Goal: Transaction & Acquisition: Subscribe to service/newsletter

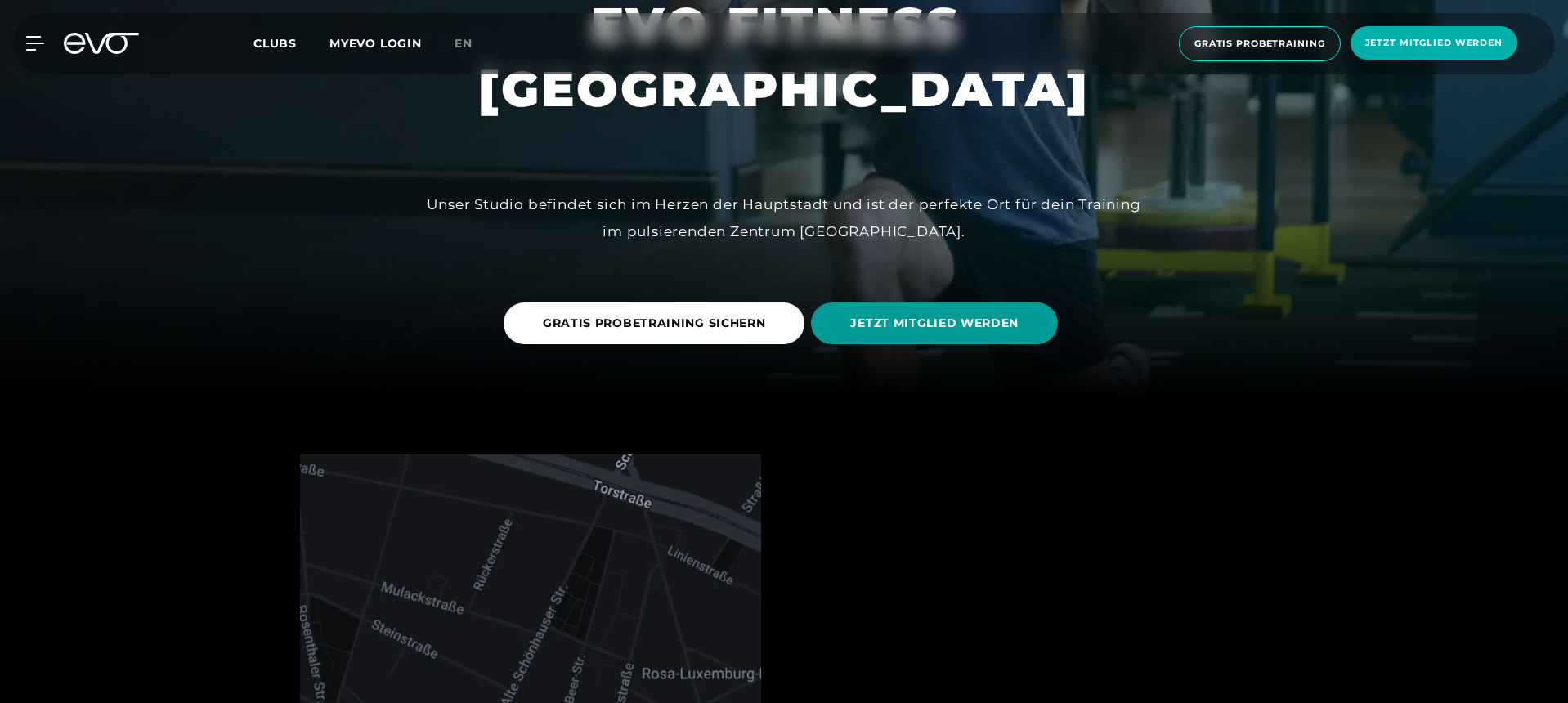
click at [909, 326] on span "JETZT MITGLIED WERDEN" at bounding box center [934, 323] width 168 height 17
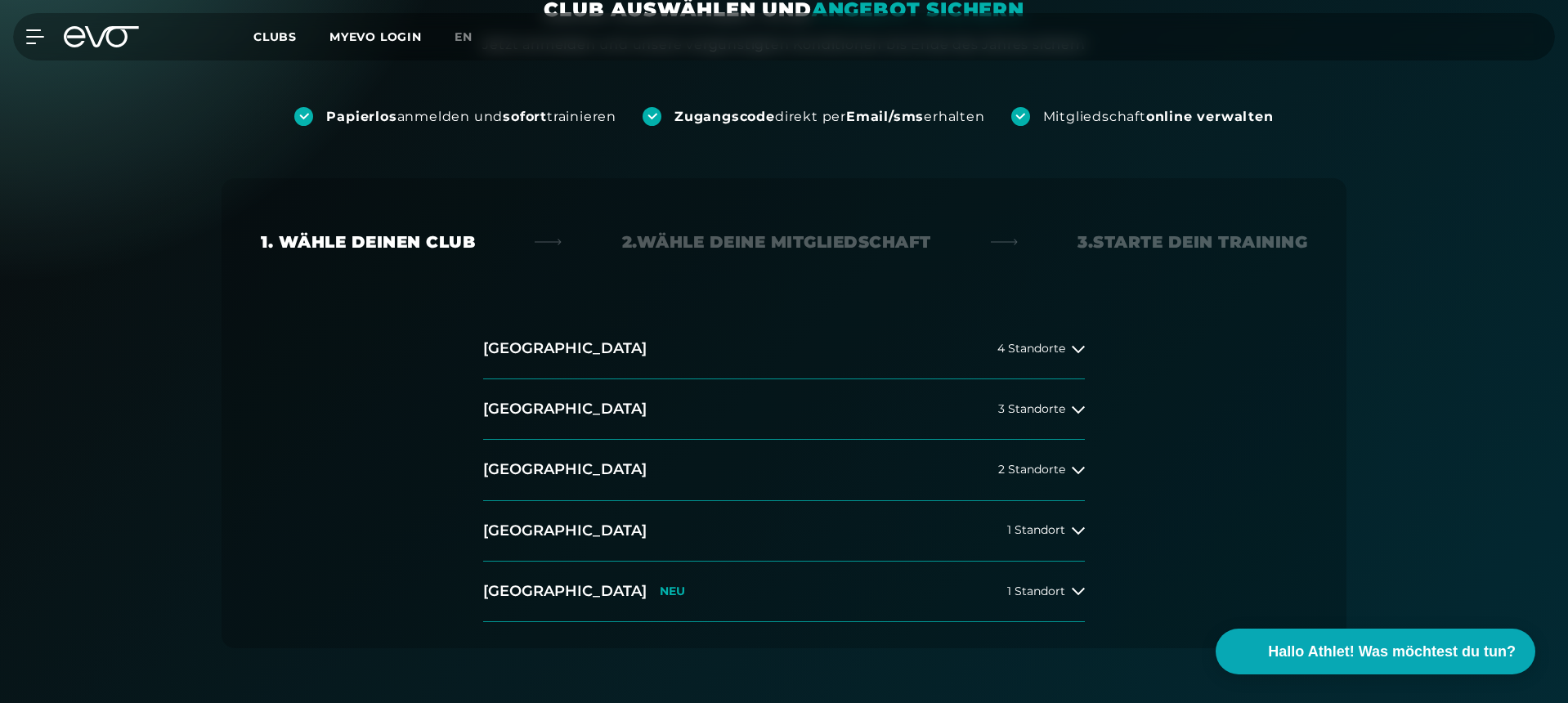
scroll to position [187, 0]
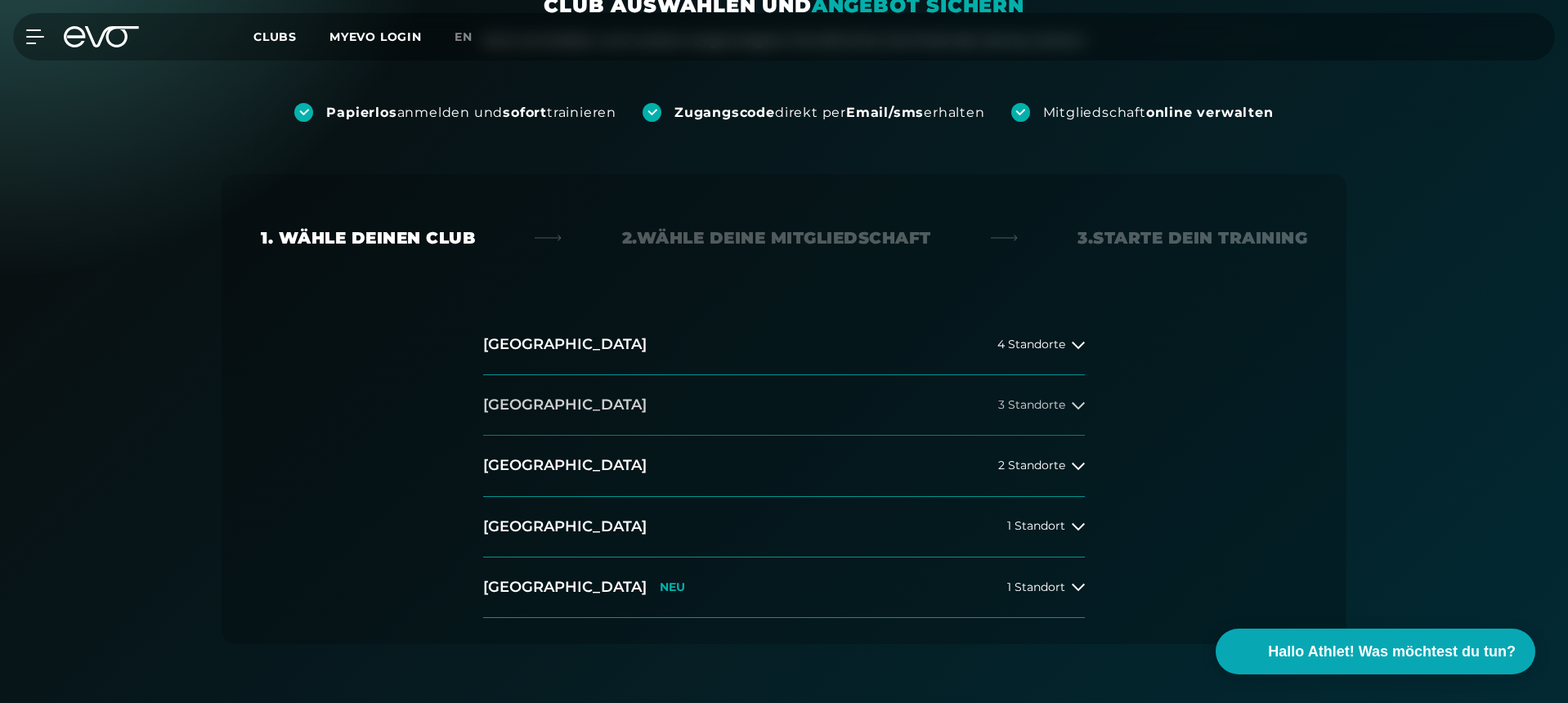
click at [515, 395] on h2 "[GEOGRAPHIC_DATA]" at bounding box center [565, 405] width 163 height 20
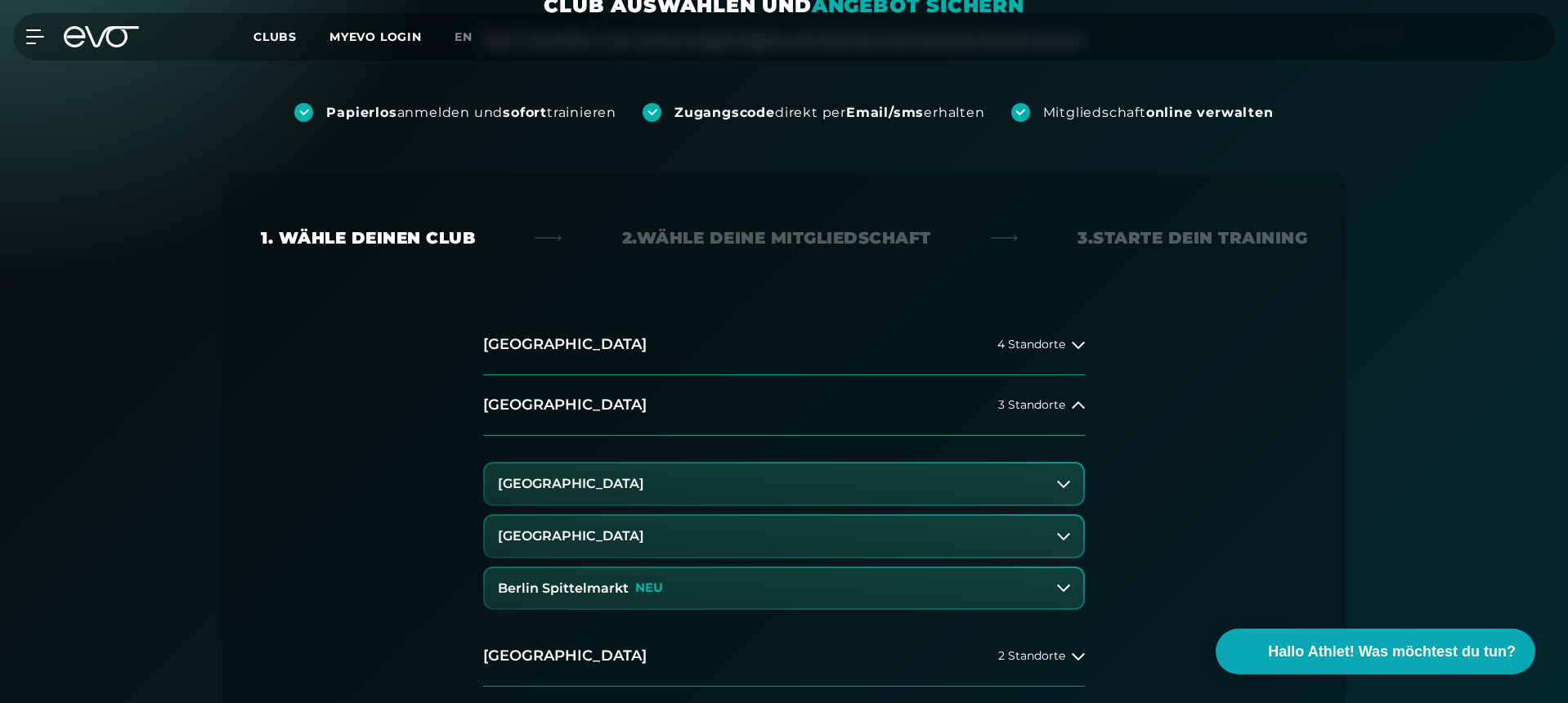
click at [714, 591] on button "Berlin Spittelmarkt NEU" at bounding box center [784, 589] width 598 height 41
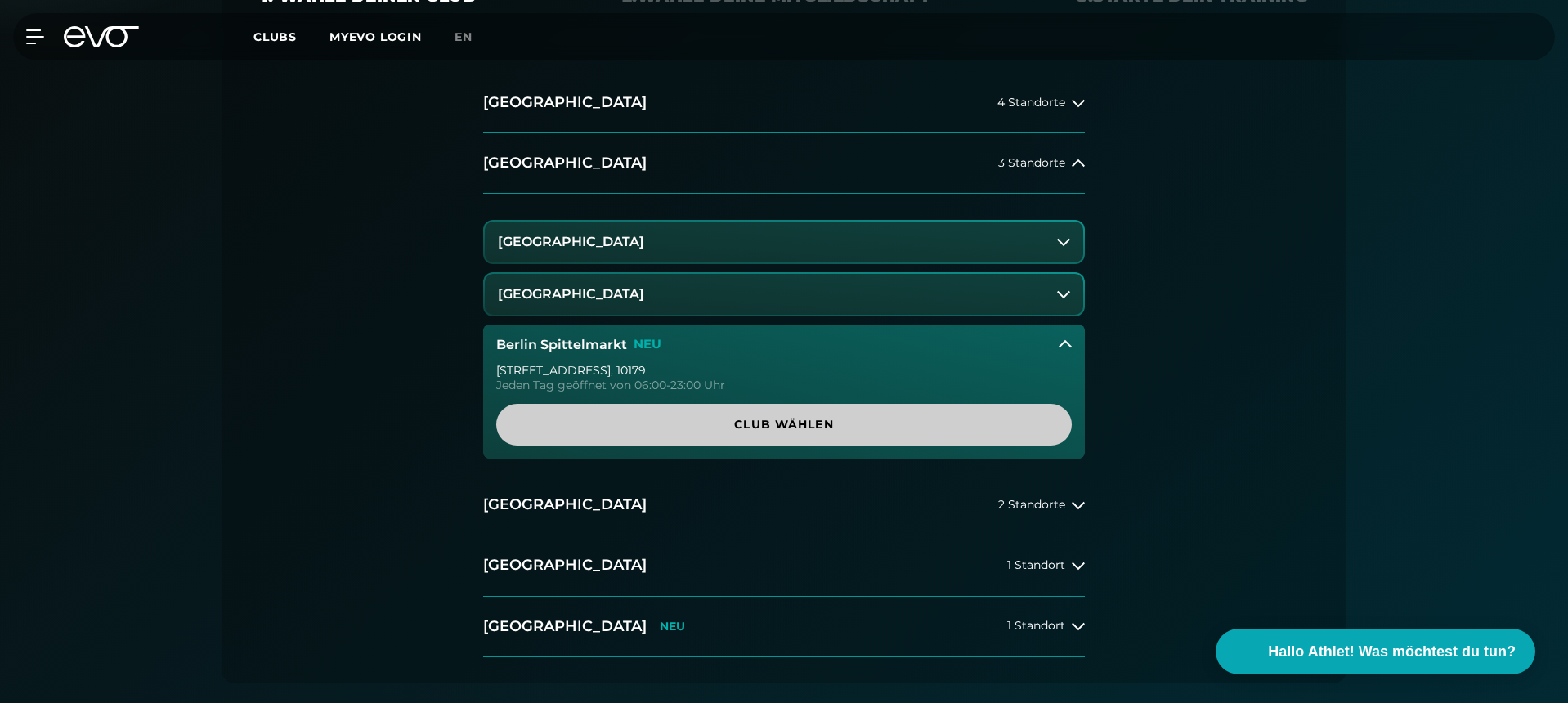
click at [675, 414] on span "Club wählen" at bounding box center [784, 424] width 575 height 42
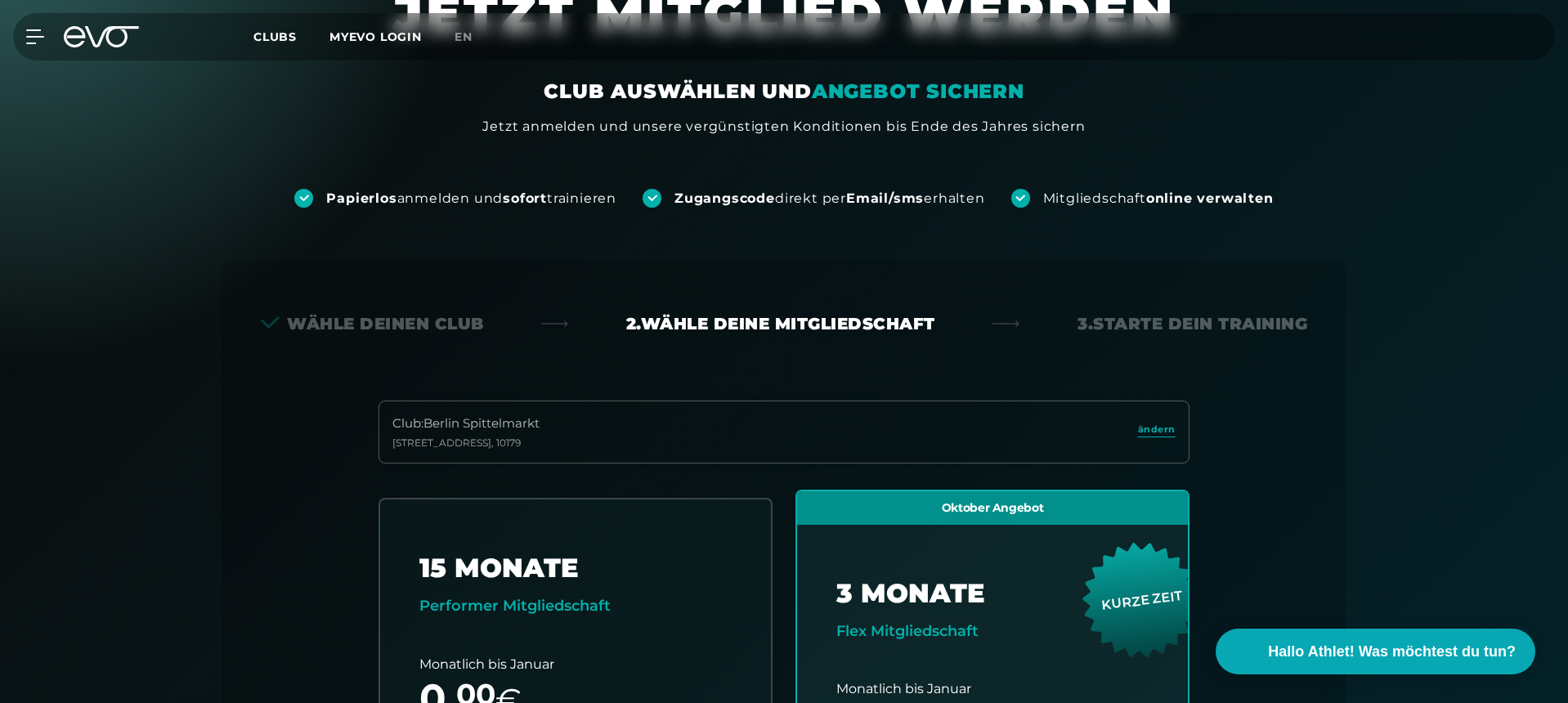
scroll to position [0, 0]
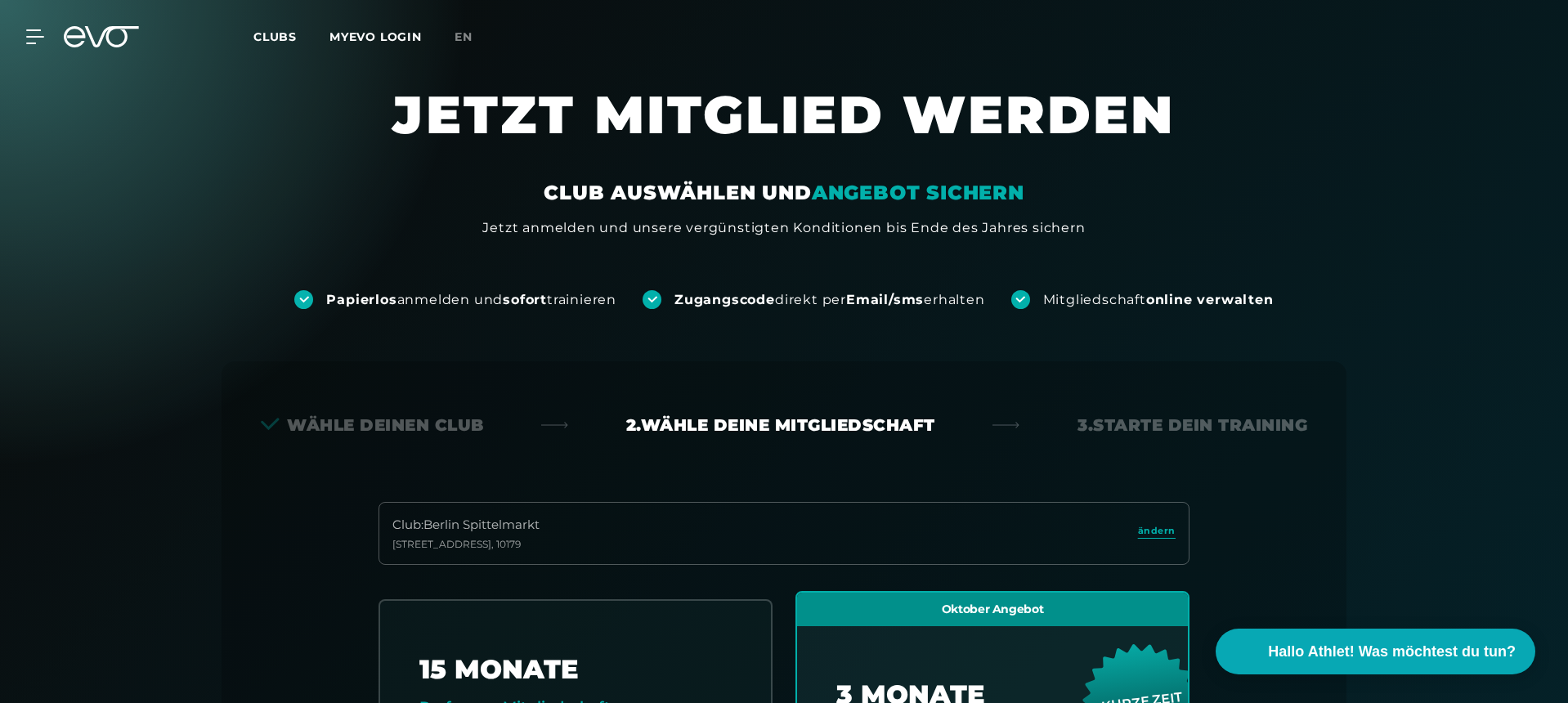
click at [382, 31] on link "MYEVO LOGIN" at bounding box center [376, 37] width 93 height 14
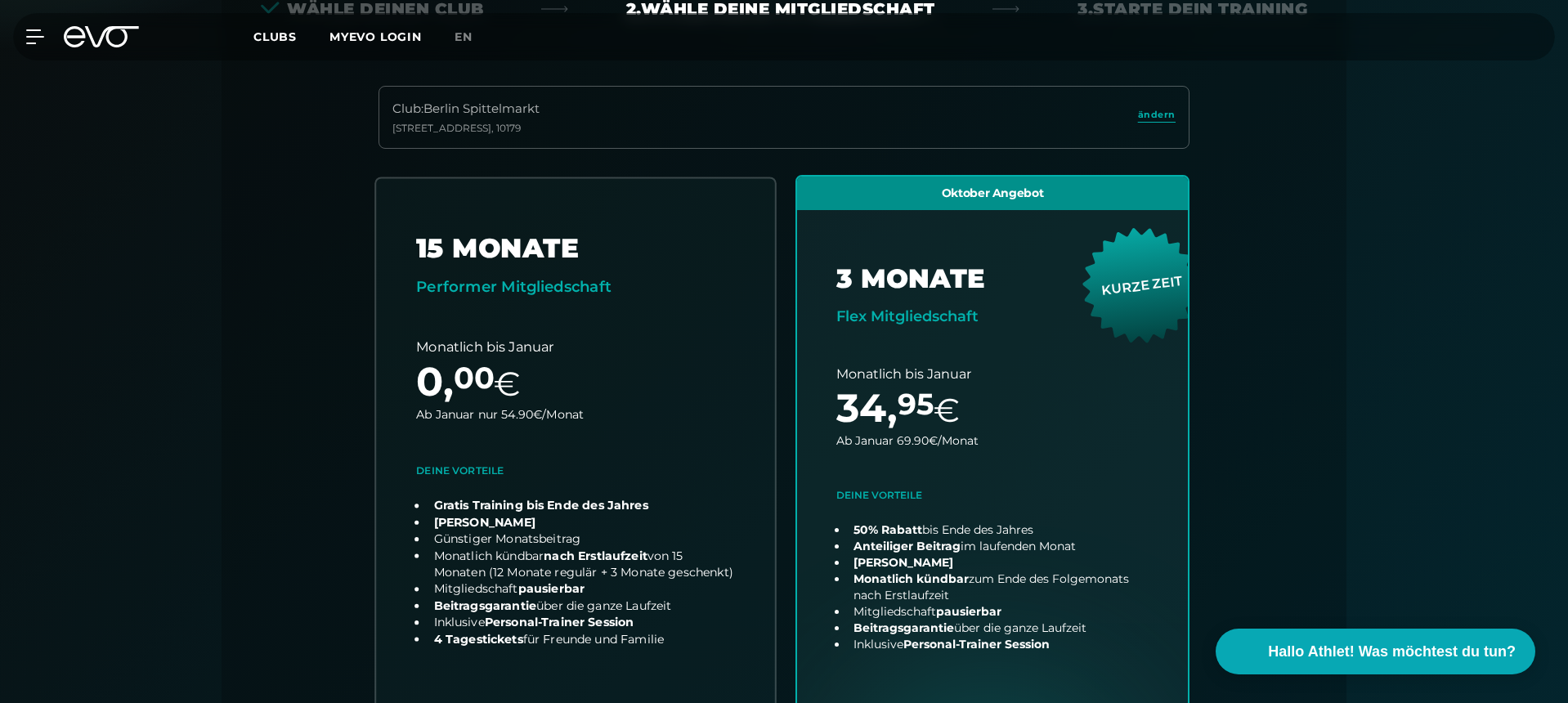
scroll to position [422, 0]
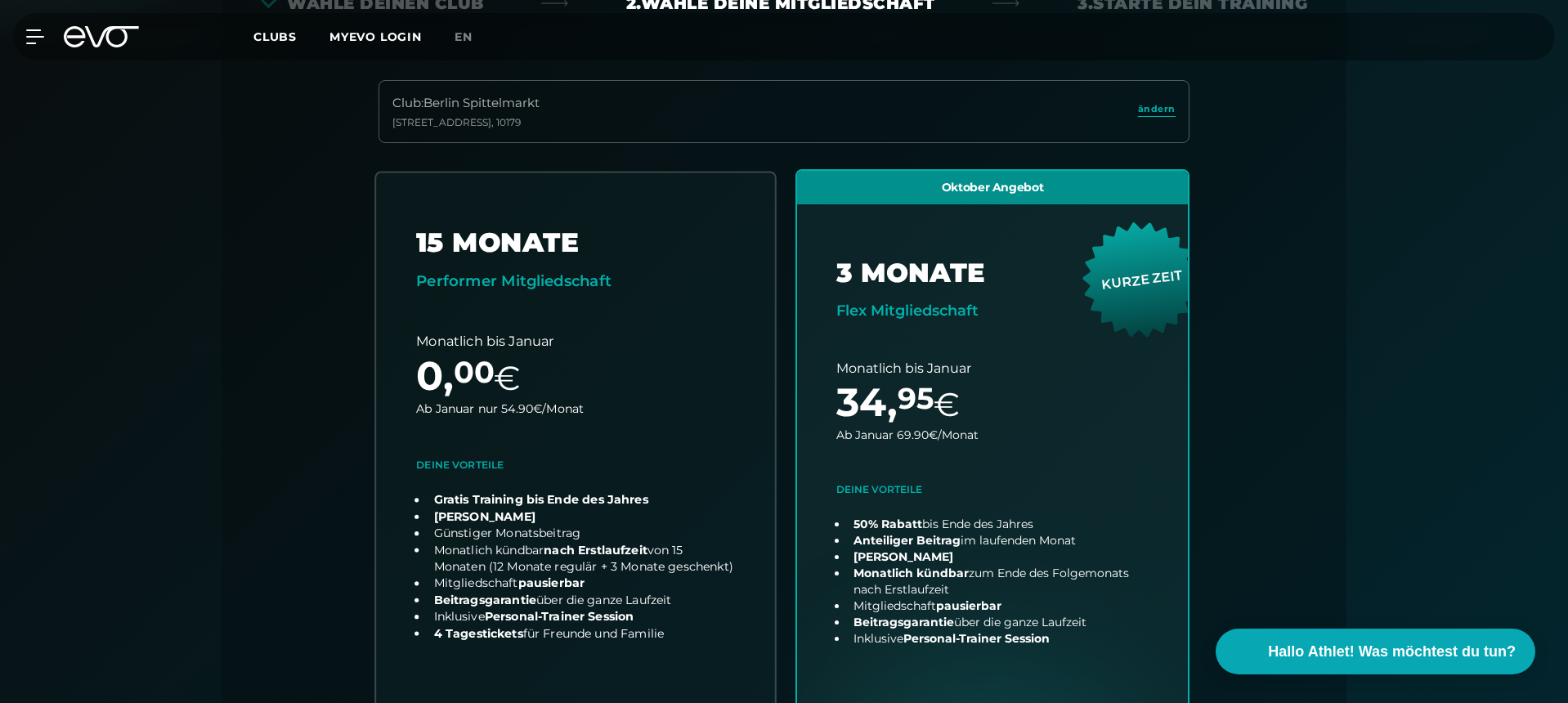
click at [674, 253] on link "choose plan" at bounding box center [575, 485] width 399 height 626
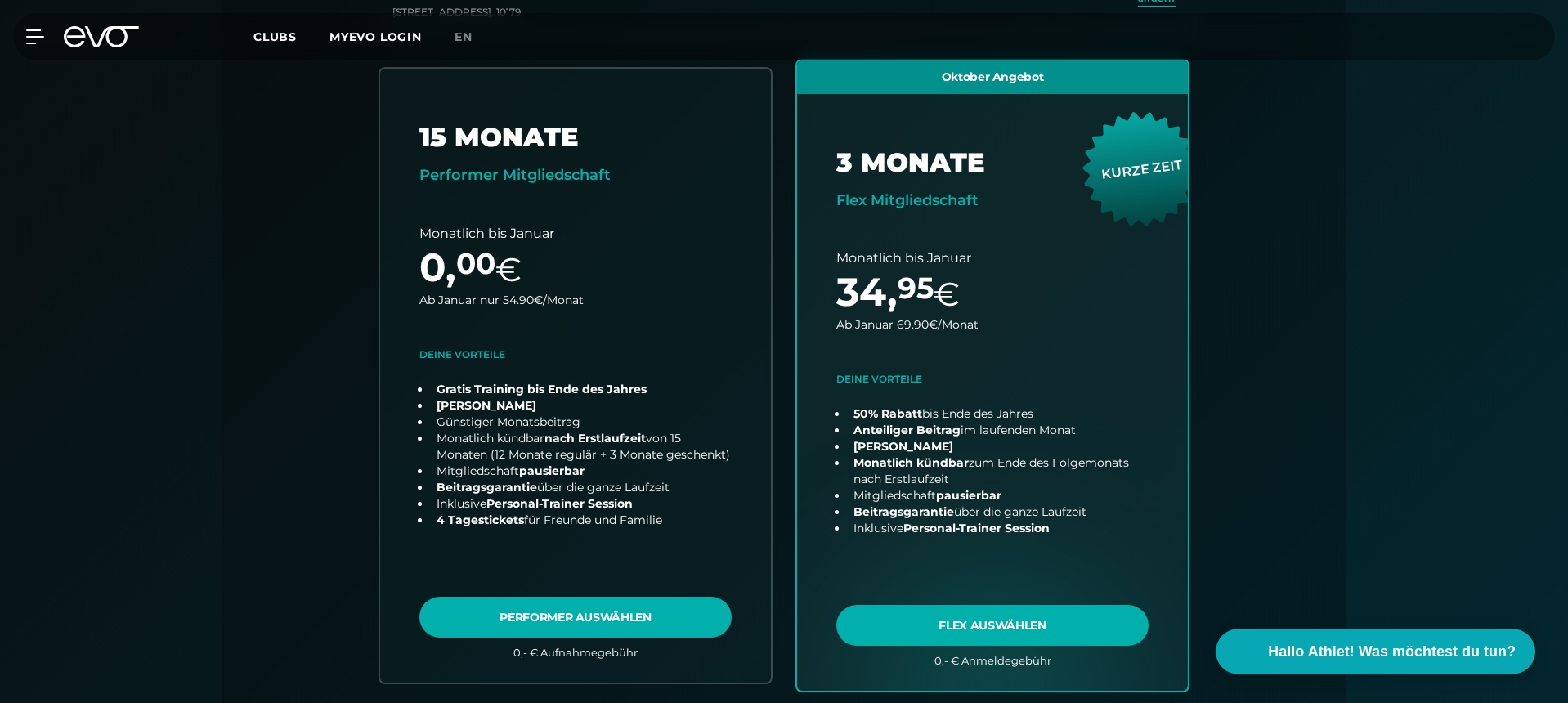
scroll to position [536, 0]
